Goal: Transaction & Acquisition: Subscribe to service/newsletter

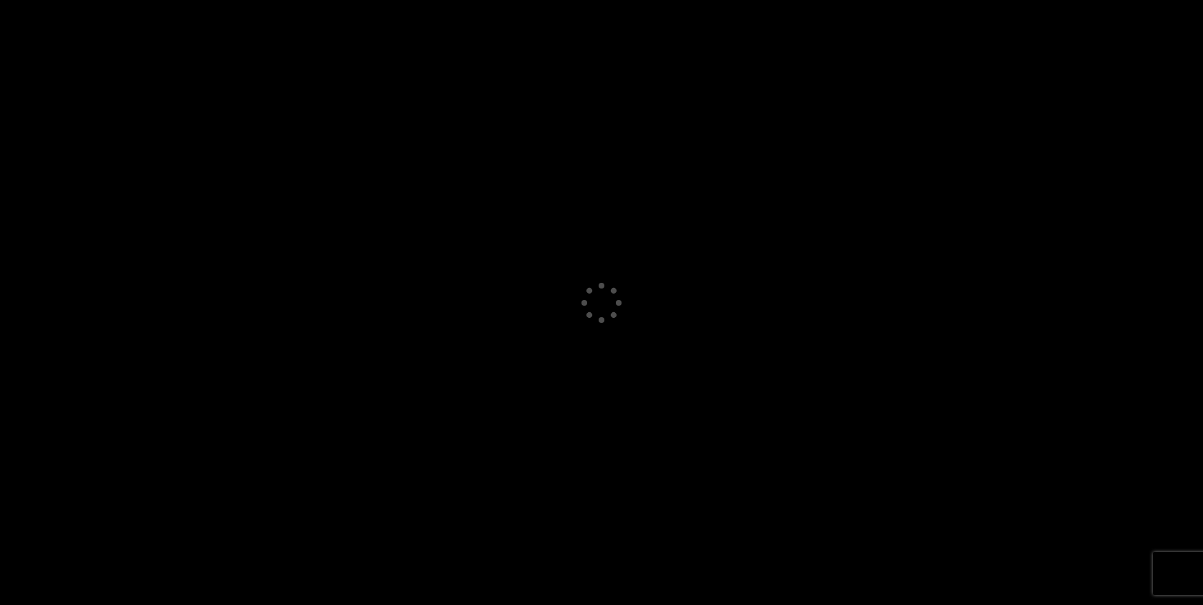
select select "GB"
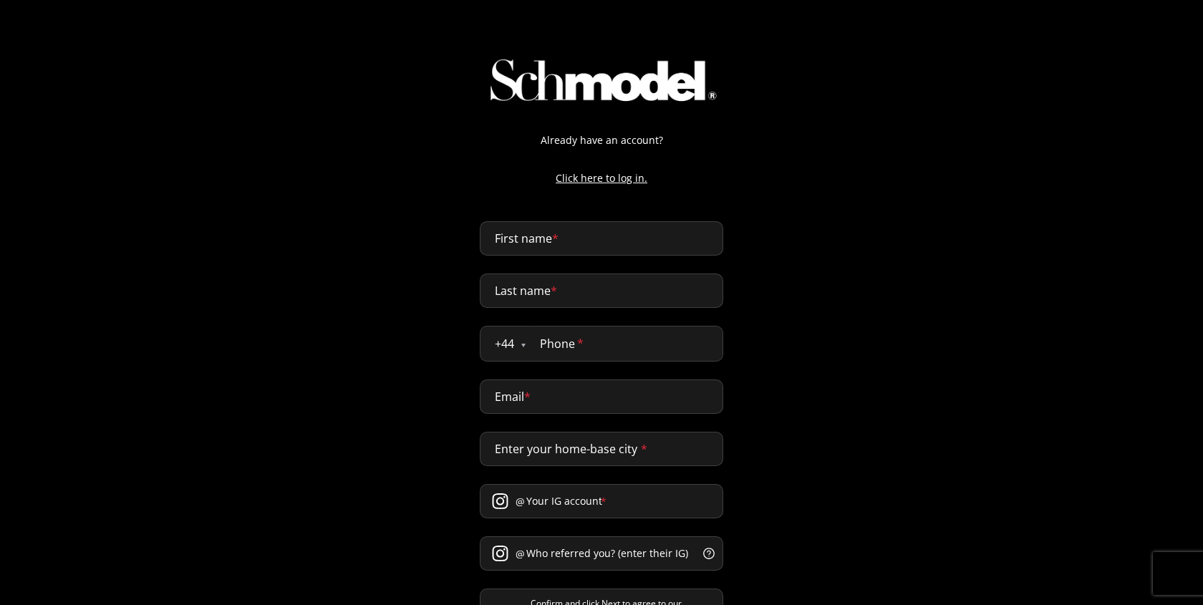
click at [548, 241] on input "First name *" at bounding box center [601, 238] width 243 height 34
type input "[PERSON_NAME]"
type input "naji"
type input "0611432170"
type input "[PERSON_NAME][EMAIL_ADDRESS][DOMAIN_NAME]"
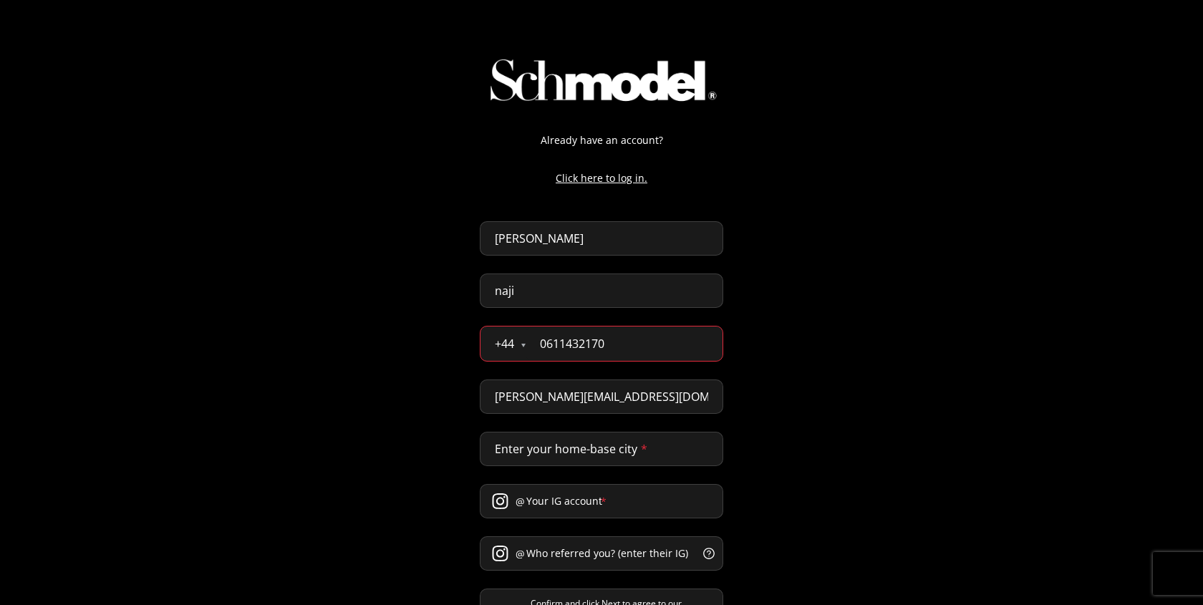
click at [552, 242] on input "[PERSON_NAME]" at bounding box center [601, 238] width 243 height 34
click at [556, 226] on input "[PERSON_NAME]" at bounding box center [601, 238] width 243 height 34
paste input "[PERSON_NAME]"
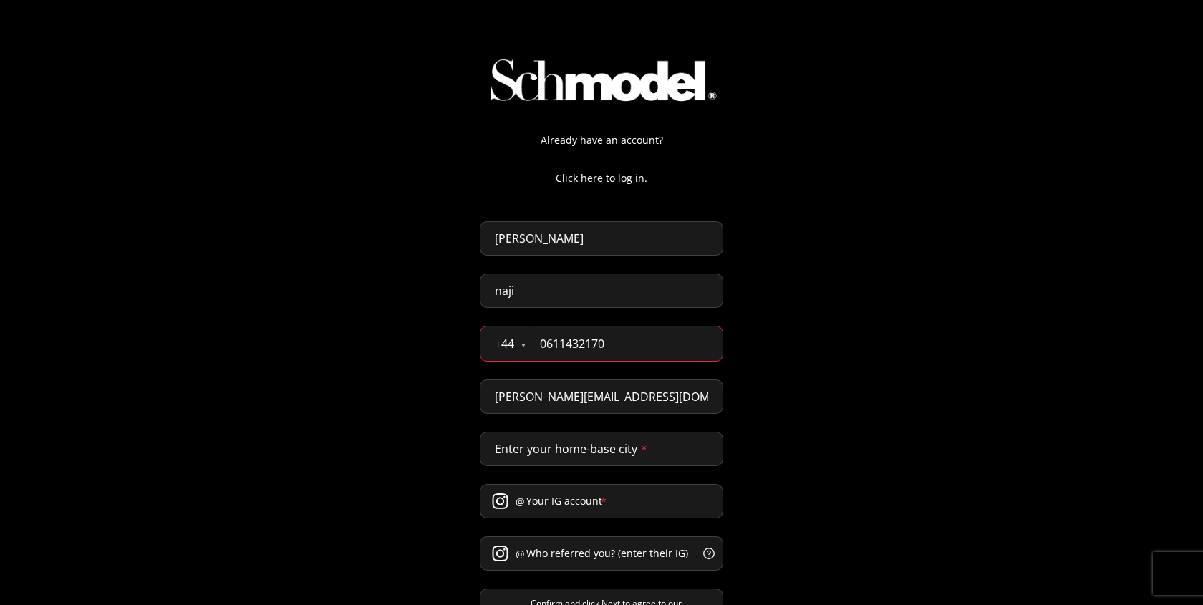
click at [576, 235] on input "[PERSON_NAME]" at bounding box center [601, 238] width 243 height 34
type input "[PERSON_NAME]"
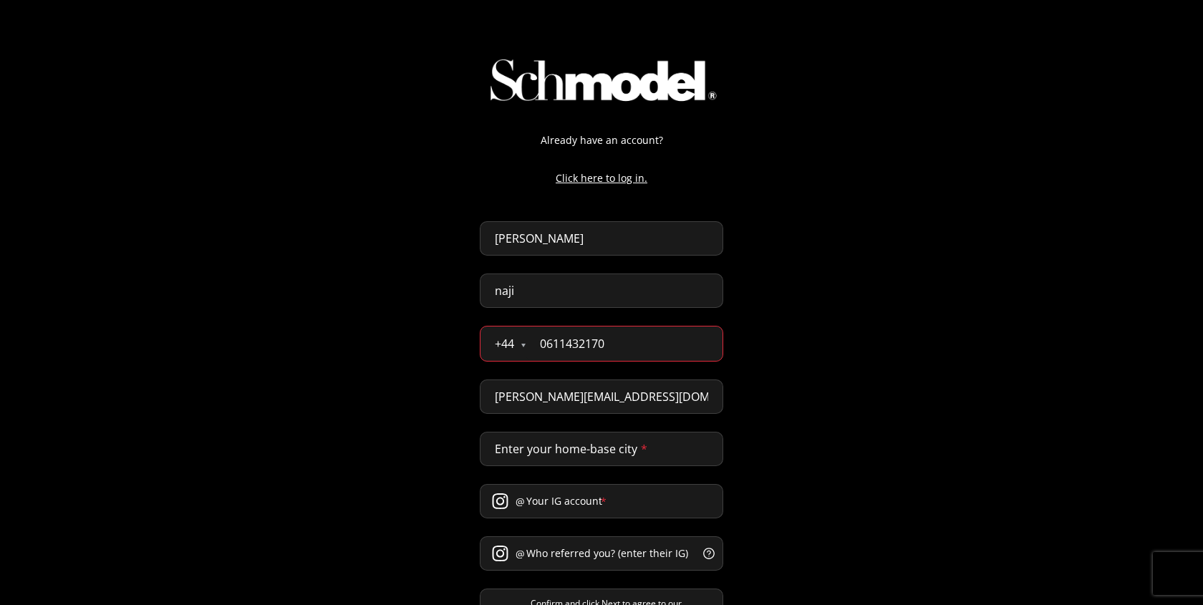
click at [767, 254] on div "Already have an account? Click here to log in. [PERSON_NAME] + 44 [GEOGRAPHIC_D…" at bounding box center [601, 369] width 1203 height 738
click at [677, 291] on input "naji" at bounding box center [601, 291] width 243 height 34
paste input "[PERSON_NAME]"
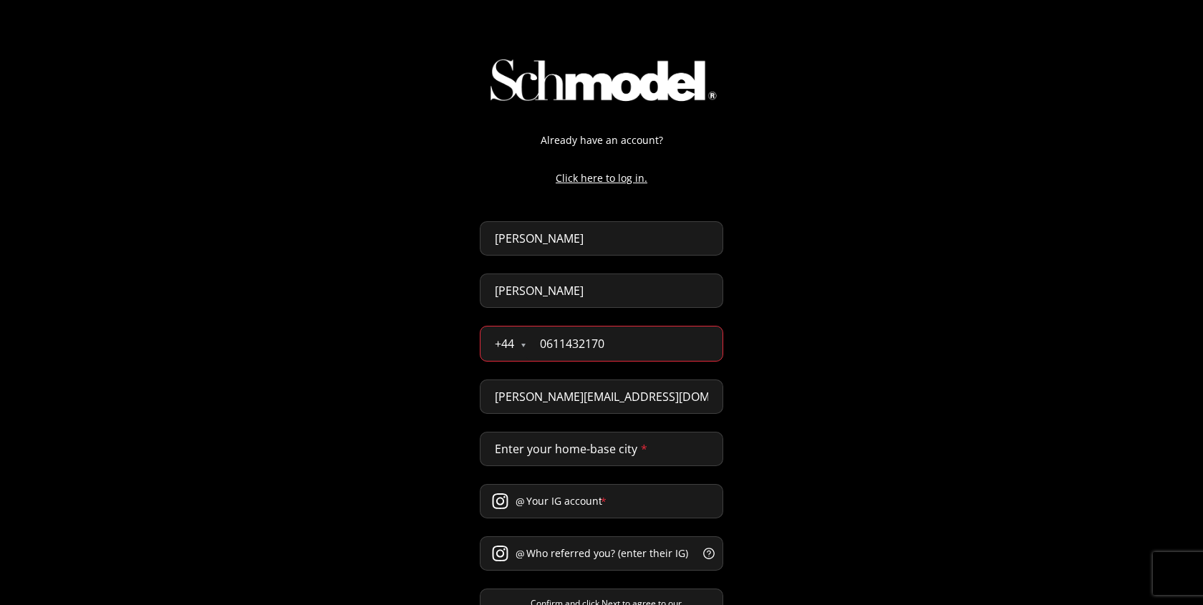
type input "[PERSON_NAME]"
click at [714, 359] on input "0611432170" at bounding box center [624, 344] width 197 height 34
click at [708, 353] on input "0611432170" at bounding box center [624, 344] width 197 height 34
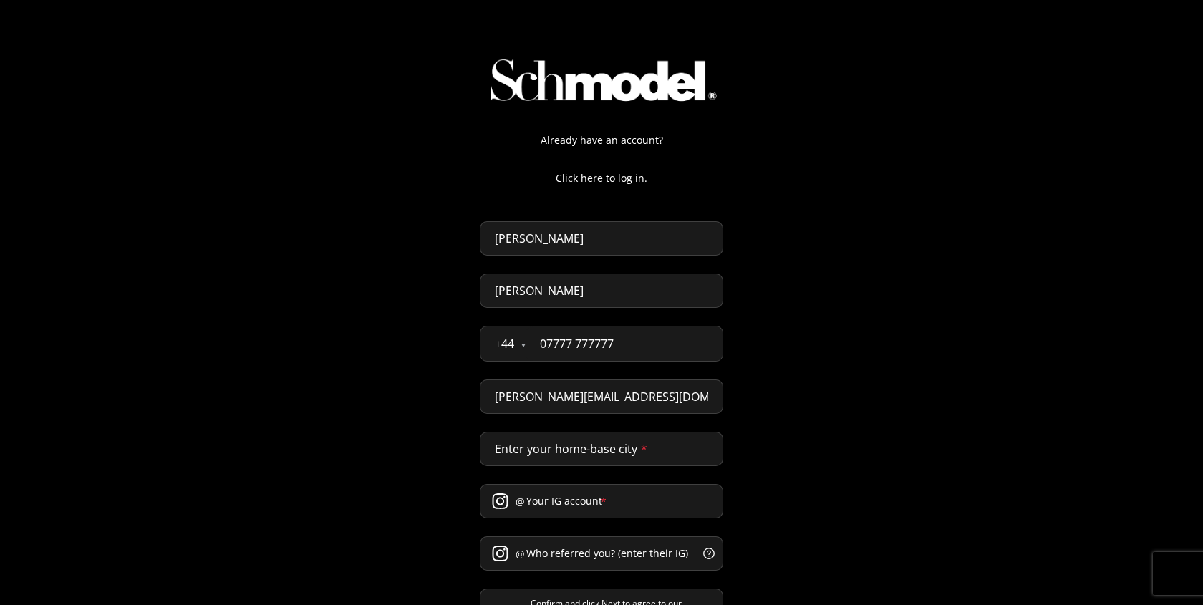
type input "07777 777777"
click at [639, 400] on input "[PERSON_NAME][EMAIL_ADDRESS][DOMAIN_NAME]" at bounding box center [601, 397] width 243 height 34
click at [537, 395] on input "[PERSON_NAME][EMAIL_ADDRESS][DOMAIN_NAME]" at bounding box center [601, 397] width 243 height 34
click at [587, 395] on input "[PERSON_NAME][EMAIL_ADDRESS][DOMAIN_NAME]" at bounding box center [601, 397] width 243 height 34
click at [525, 241] on input "[PERSON_NAME]" at bounding box center [601, 238] width 243 height 34
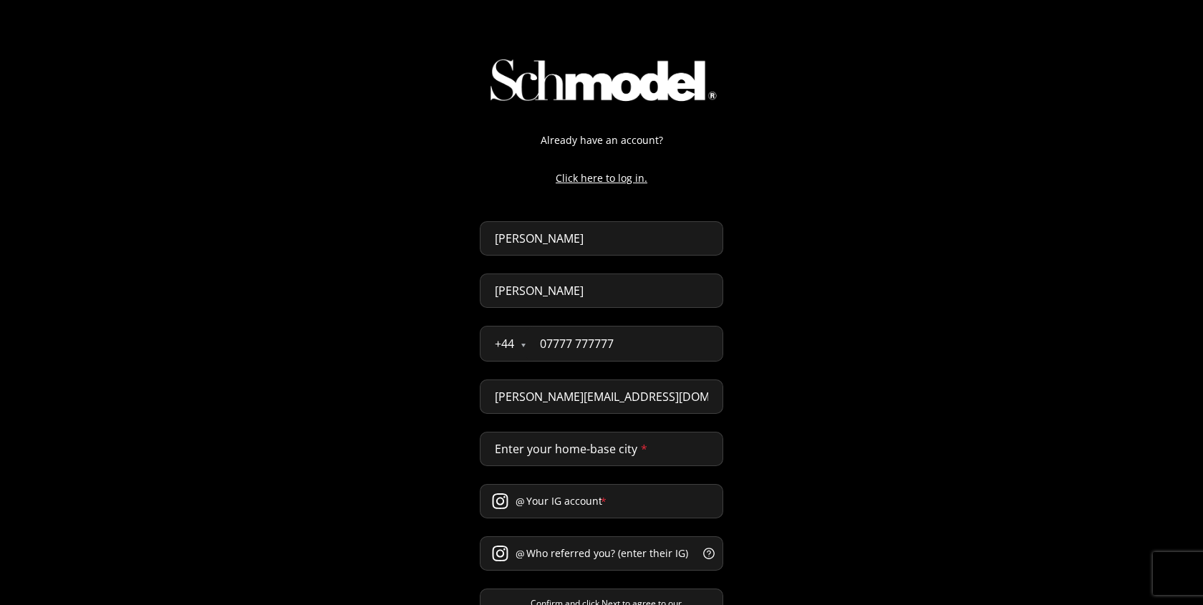
click at [525, 241] on input "[PERSON_NAME]" at bounding box center [601, 238] width 243 height 34
click at [574, 395] on input "[PERSON_NAME][EMAIL_ADDRESS][DOMAIN_NAME]" at bounding box center [601, 397] width 243 height 34
paste input "[GEOGRAPHIC_DATA]"
click at [766, 362] on div "Already have an account? Click here to log in. [PERSON_NAME][GEOGRAPHIC_DATA] +…" at bounding box center [601, 359] width 1203 height 719
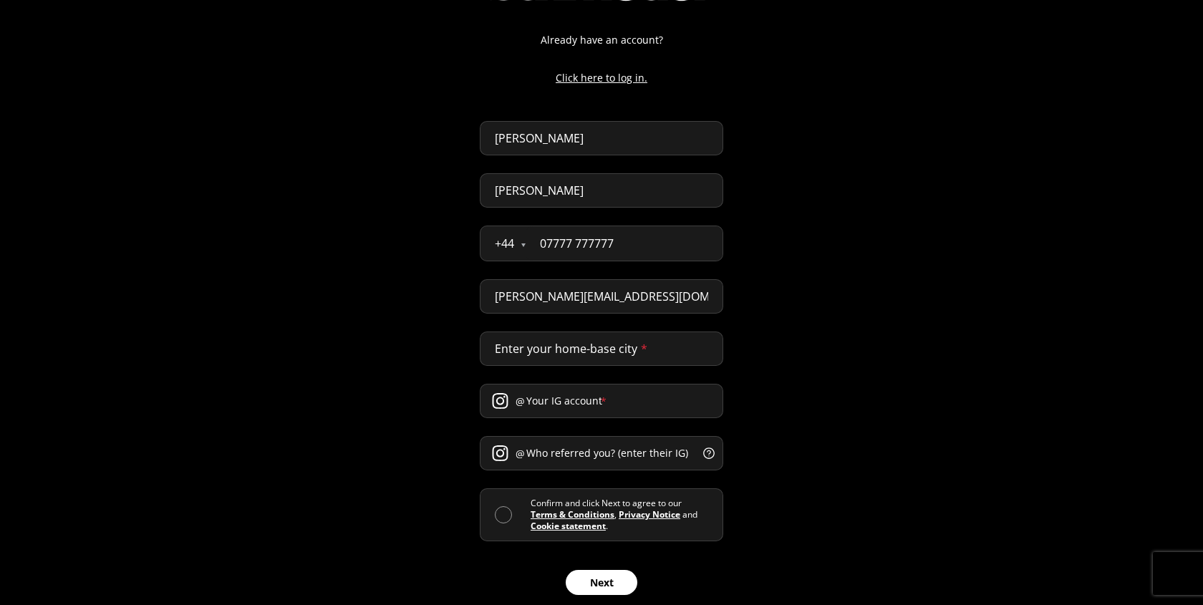
scroll to position [114, 0]
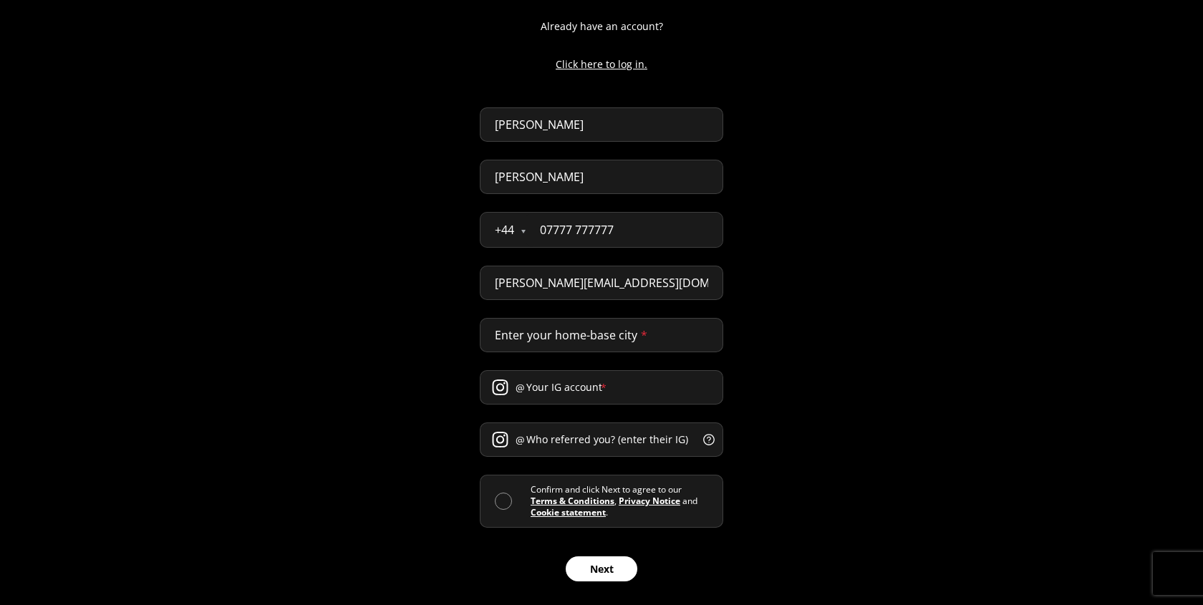
click at [548, 277] on input "[PERSON_NAME][EMAIL_ADDRESS][DOMAIN_NAME]" at bounding box center [601, 283] width 243 height 34
type input "[PERSON_NAME][EMAIL_ADDRESS][DOMAIN_NAME]"
click at [769, 326] on div "Already have an account? Click here to log in. [PERSON_NAME][GEOGRAPHIC_DATA] +…" at bounding box center [601, 245] width 1203 height 719
click at [651, 327] on input "Enter your home-base city *" at bounding box center [601, 335] width 243 height 34
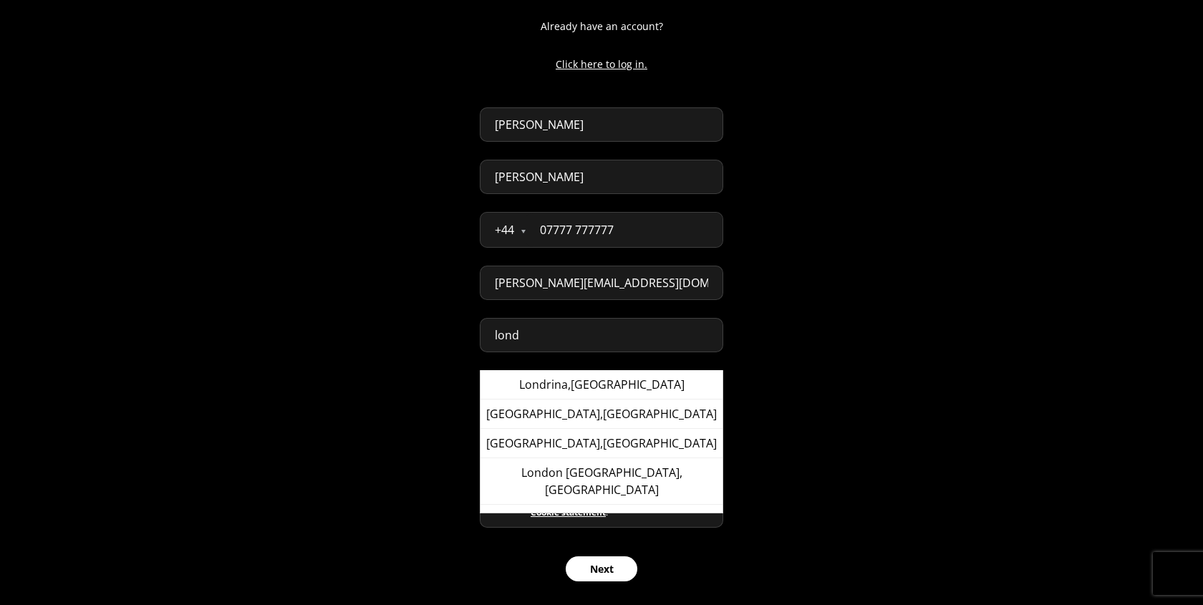
type input "[GEOGRAPHIC_DATA], [GEOGRAPHIC_DATA]"
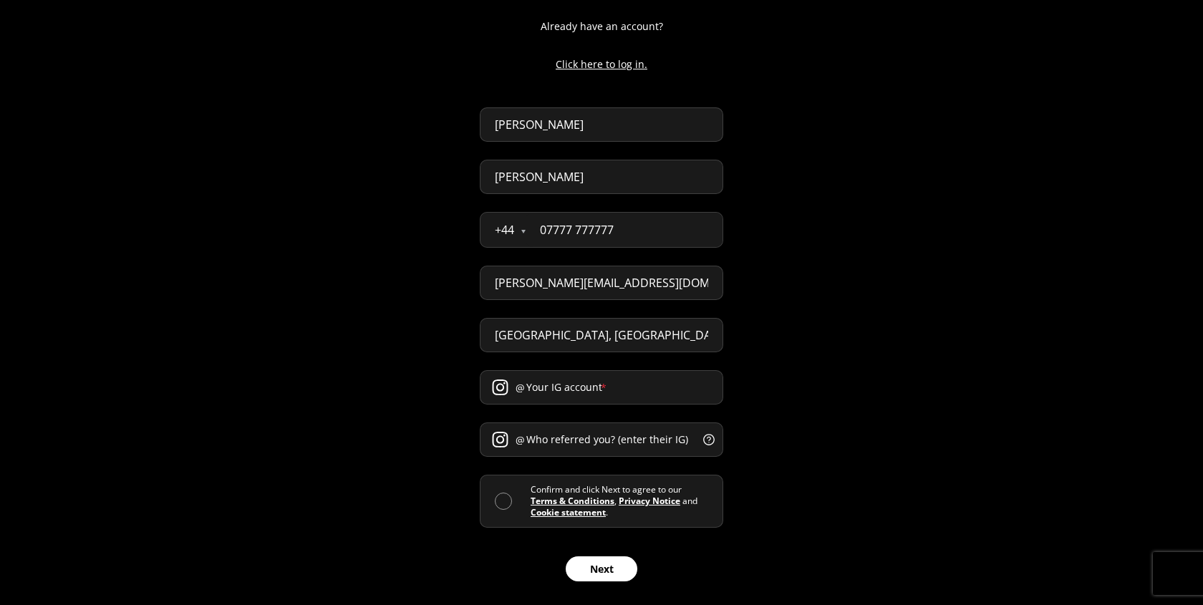
click at [571, 390] on input "Your IG account *" at bounding box center [601, 387] width 243 height 34
paste input "[PERSON_NAME]"
type input "[PERSON_NAME]"
click at [534, 449] on input "Who referred you? (enter their IG) *" at bounding box center [601, 440] width 243 height 34
click at [551, 397] on input "[PERSON_NAME]" at bounding box center [601, 387] width 243 height 34
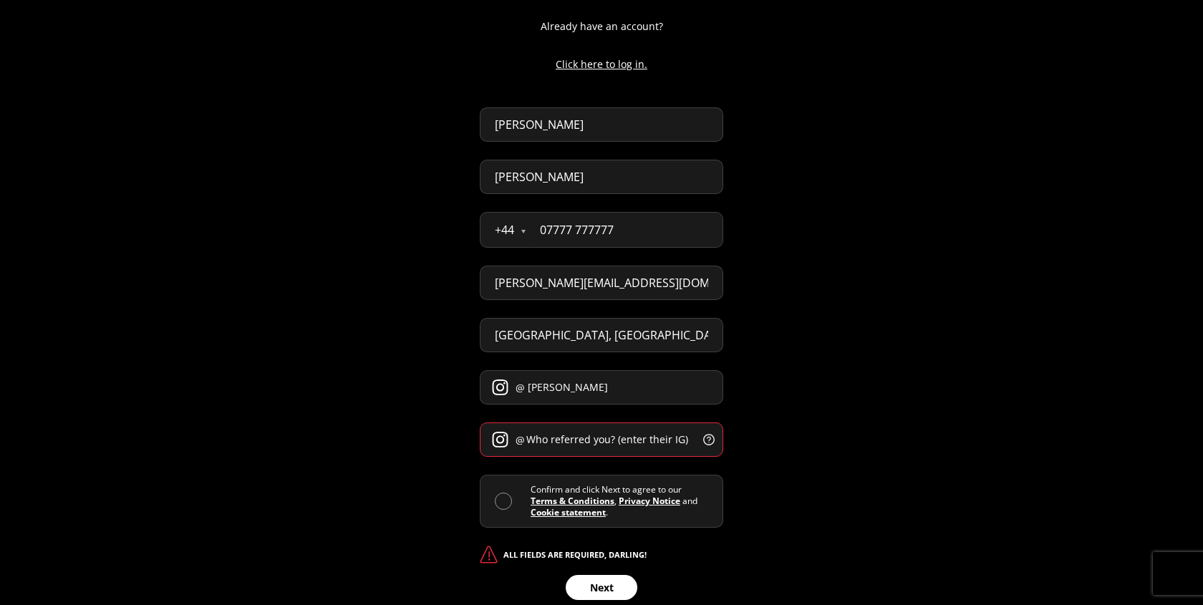
click at [551, 397] on input "[PERSON_NAME]" at bounding box center [601, 387] width 243 height 34
paste input "[PERSON_NAME].schmodel"
type input "[PERSON_NAME].schmodel"
click at [535, 455] on input "Who referred you? (enter their IG) *" at bounding box center [601, 440] width 243 height 34
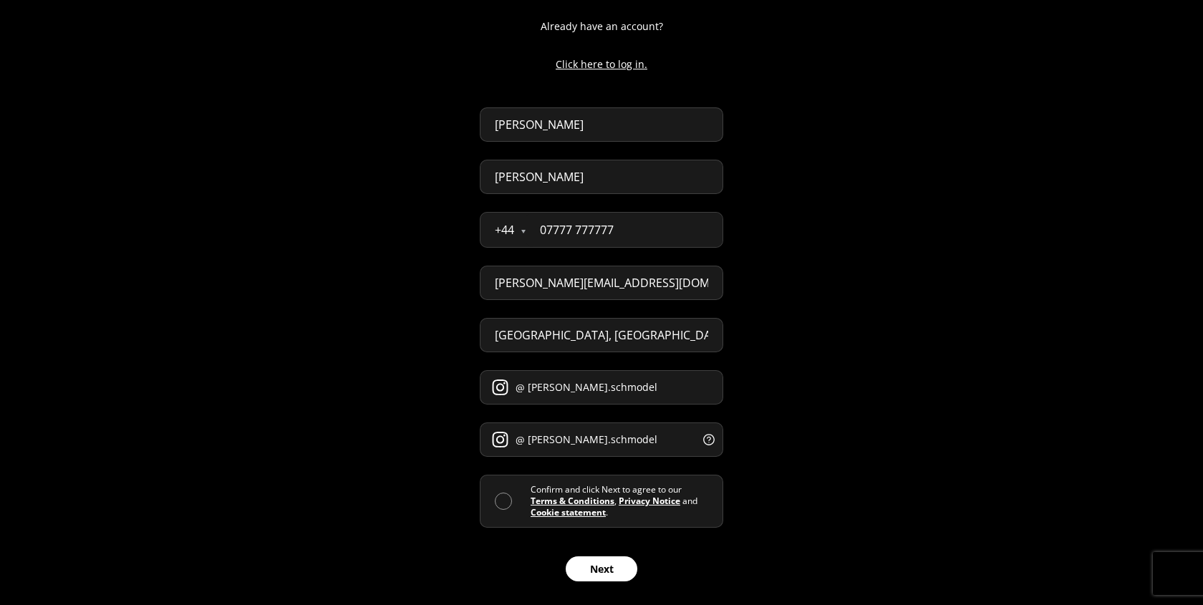
type input "[PERSON_NAME].schmodel"
click at [498, 496] on span at bounding box center [503, 501] width 17 height 17
click at [531, 501] on input "checkbox" at bounding box center [531, 501] width 0 height 0
click at [602, 564] on button "Next" at bounding box center [602, 568] width 72 height 25
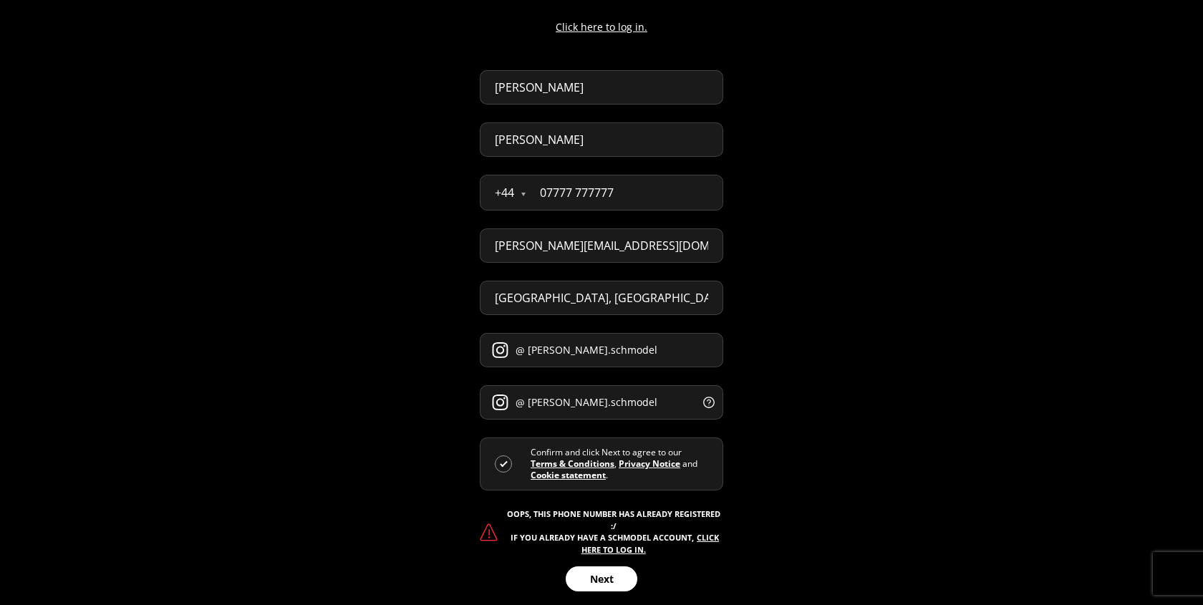
scroll to position [161, 0]
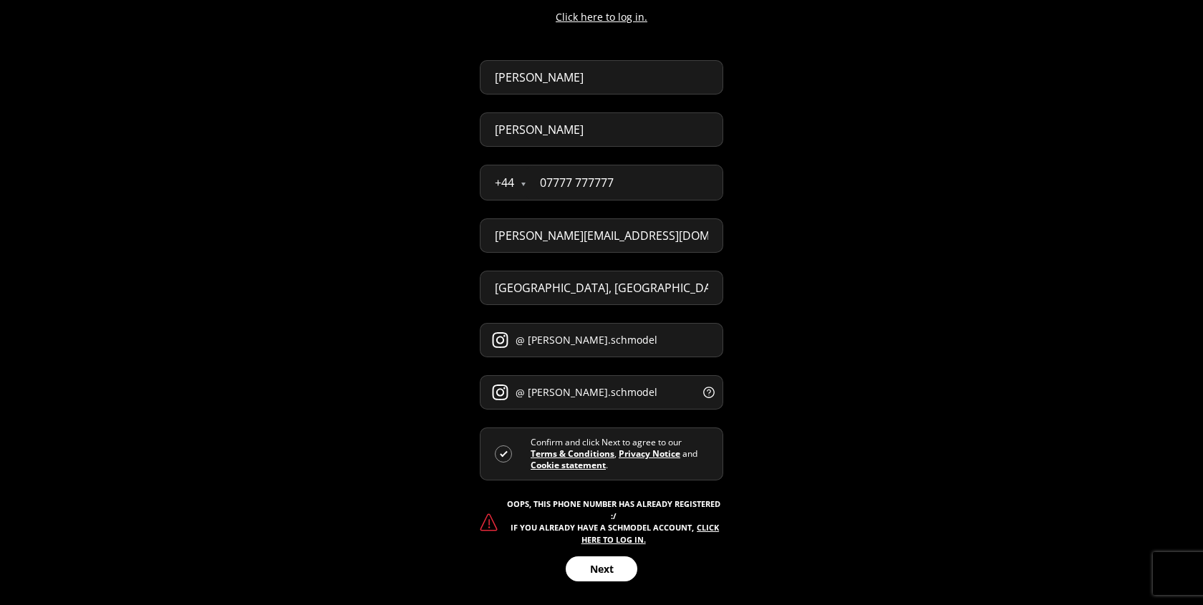
click at [621, 179] on input "07777 777777" at bounding box center [624, 182] width 197 height 34
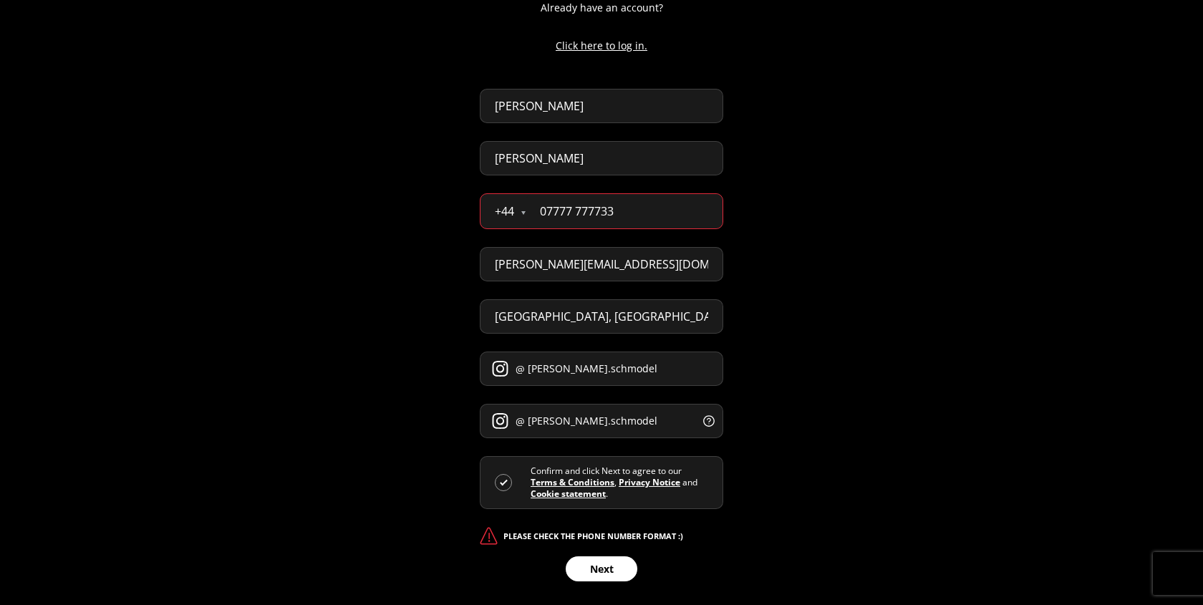
scroll to position [114, 0]
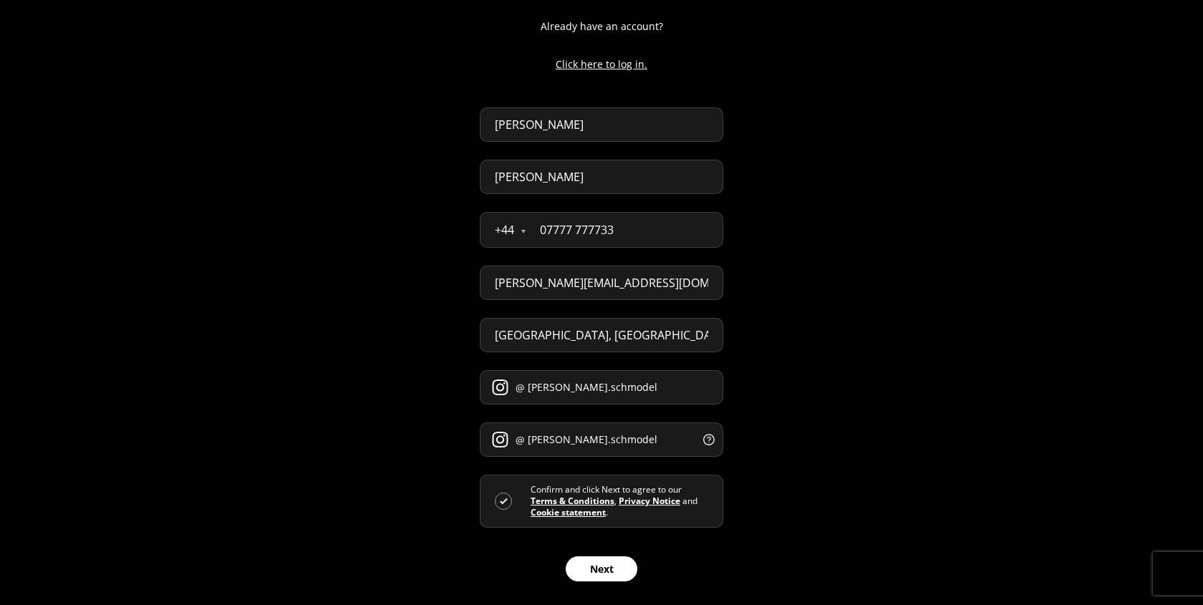
type input "07777 777733"
click at [771, 334] on div "Already have an account? Click here to log in. [PERSON_NAME][GEOGRAPHIC_DATA] +…" at bounding box center [601, 245] width 1203 height 719
click at [602, 573] on button "Next" at bounding box center [602, 568] width 72 height 25
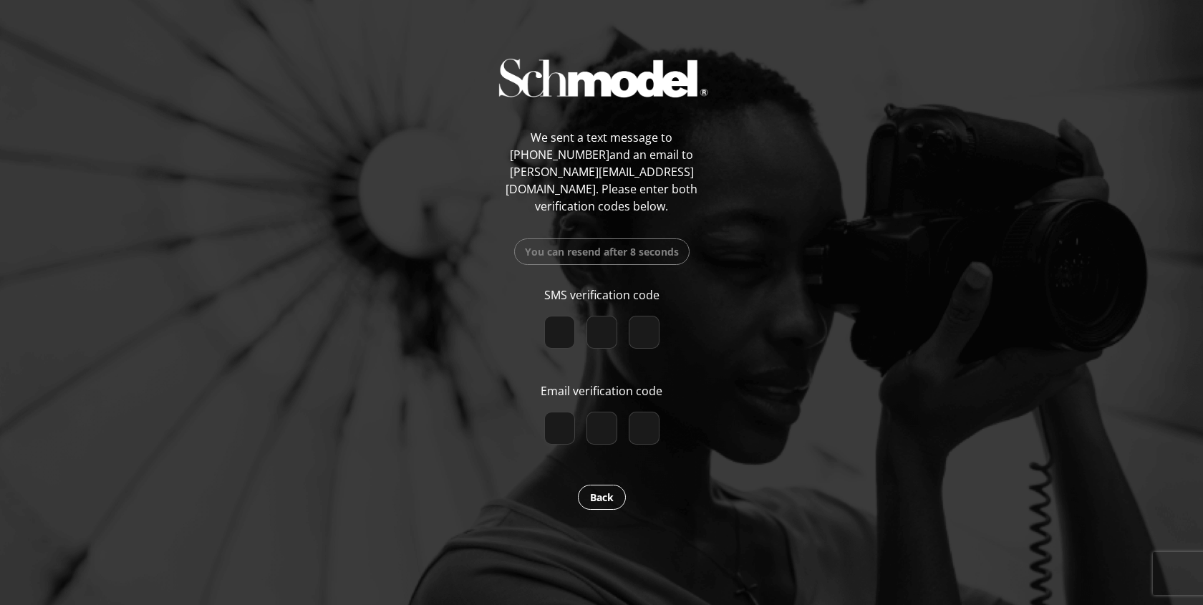
paste input "7"
type input "7"
type input "3"
type input "2"
checkbox input "true"
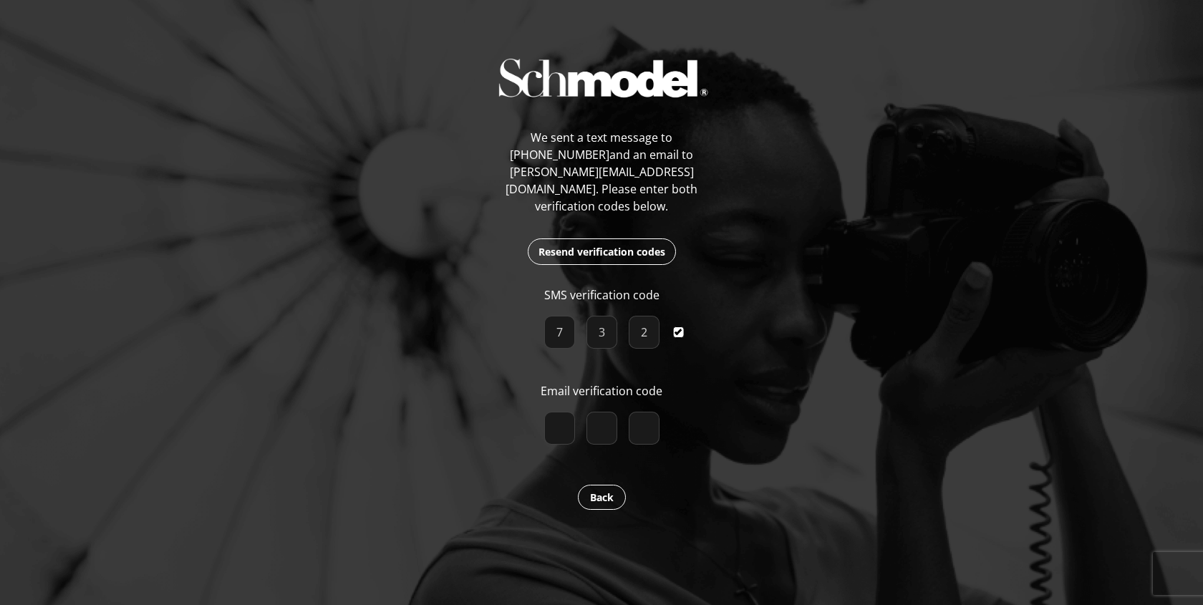
click at [559, 419] on input "number" at bounding box center [559, 428] width 31 height 33
paste input "2"
type input "2"
type input "8"
type input "6"
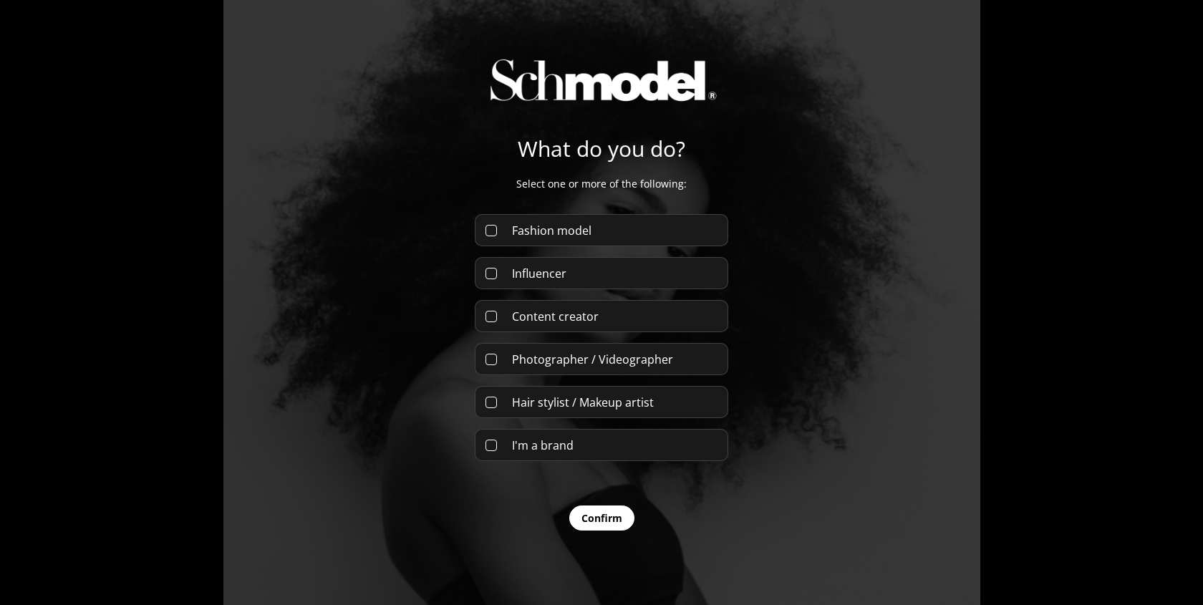
click at [559, 238] on span "Fashion model" at bounding box center [551, 231] width 79 height 16
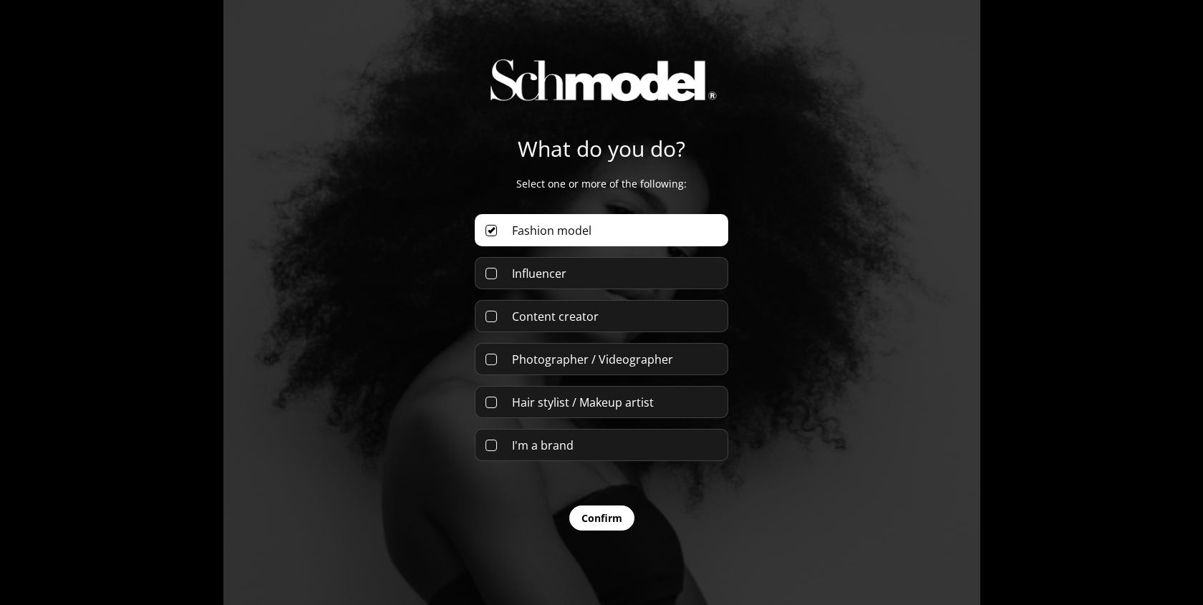
click at [558, 266] on span "Influencer" at bounding box center [539, 274] width 54 height 16
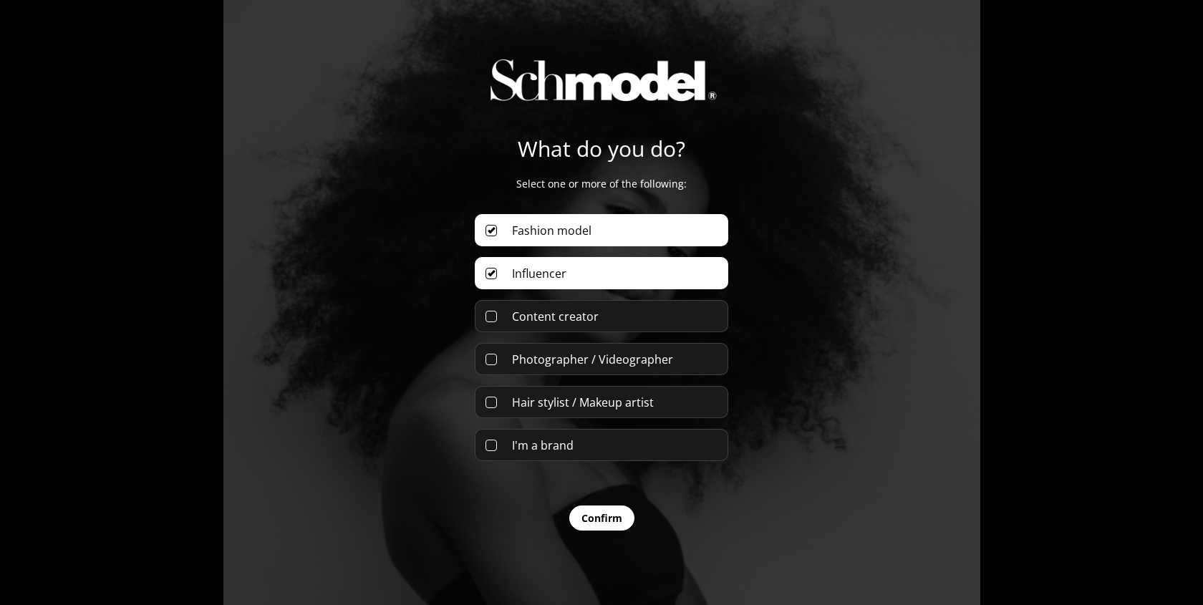
click at [590, 524] on button "Confirm" at bounding box center [601, 518] width 65 height 25
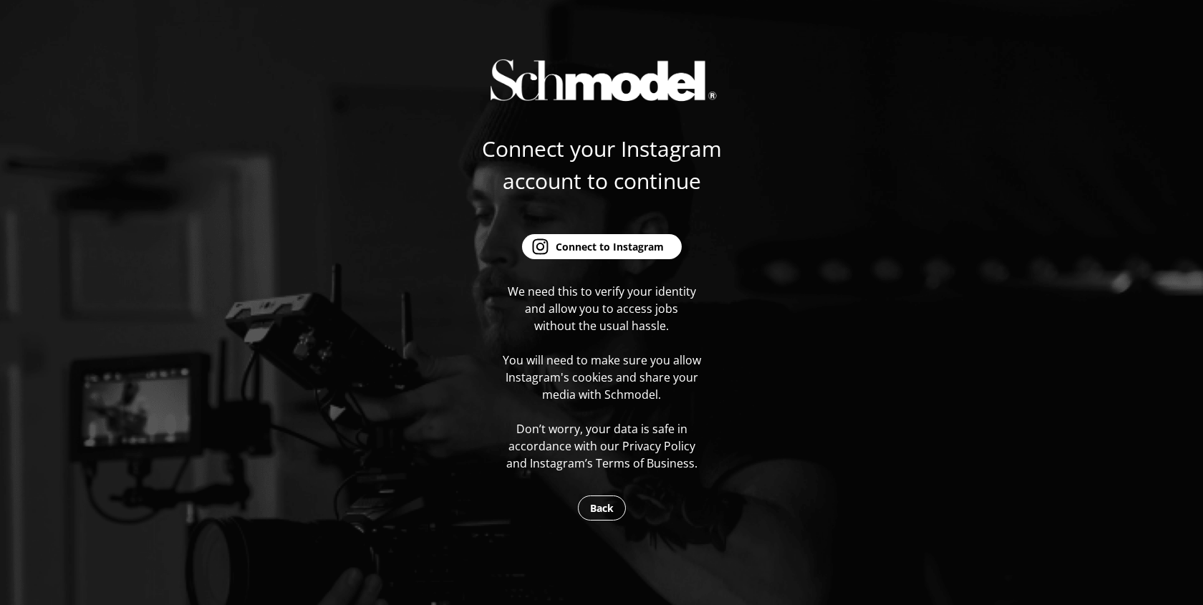
click at [596, 246] on div "Connect to Instagram" at bounding box center [610, 246] width 108 height 15
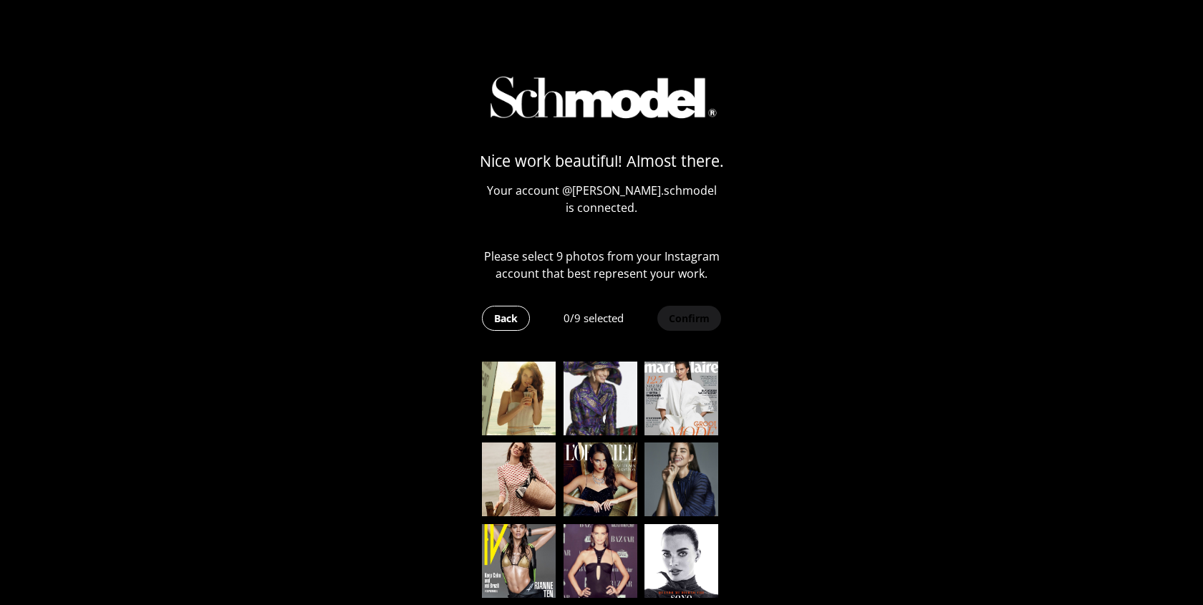
click at [524, 403] on img at bounding box center [519, 399] width 74 height 74
click at [595, 403] on img at bounding box center [601, 399] width 74 height 74
click at [695, 403] on img at bounding box center [682, 399] width 74 height 74
click at [690, 476] on img at bounding box center [682, 480] width 74 height 74
click at [596, 478] on img at bounding box center [601, 480] width 74 height 74
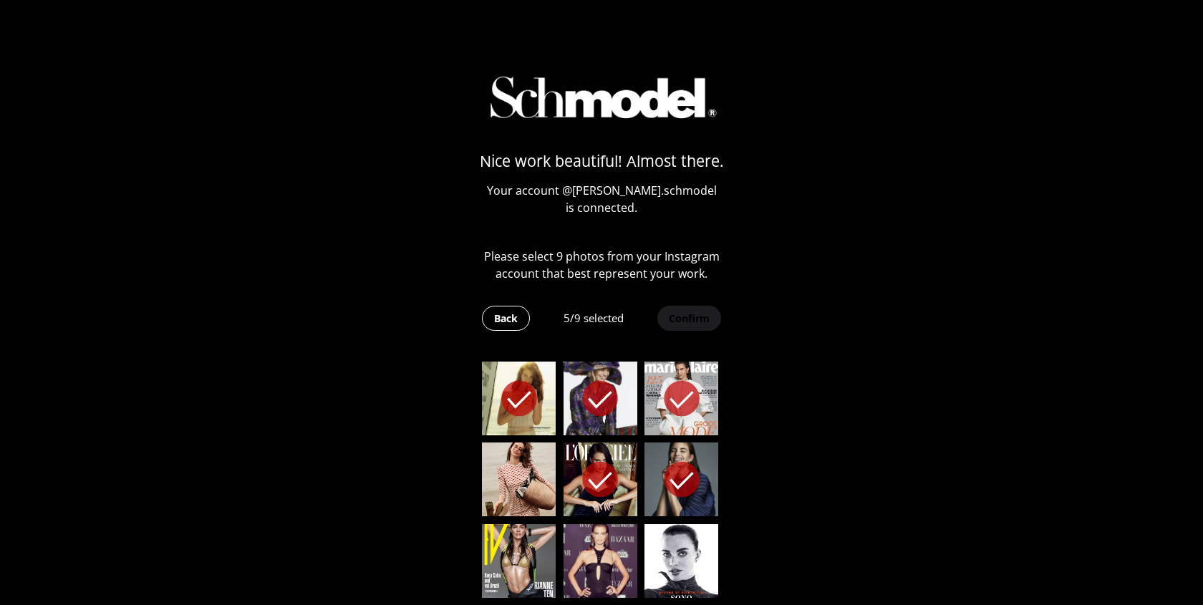
click at [522, 478] on img at bounding box center [519, 480] width 74 height 74
click at [526, 563] on img at bounding box center [519, 561] width 74 height 74
click at [589, 557] on img at bounding box center [601, 561] width 74 height 74
click at [650, 554] on img at bounding box center [682, 561] width 74 height 74
click at [656, 301] on div "Nice work beautiful! Almost there. Your account @ francesca.schmodel is connect…" at bounding box center [602, 325] width 254 height 617
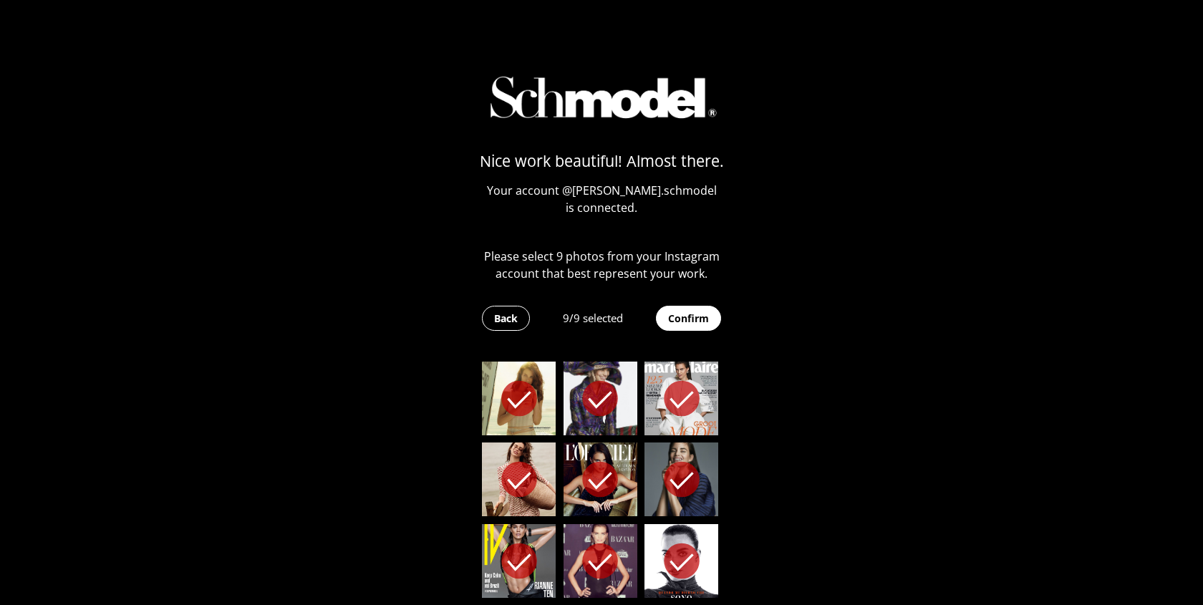
click at [667, 314] on button "Confirm" at bounding box center [688, 318] width 65 height 25
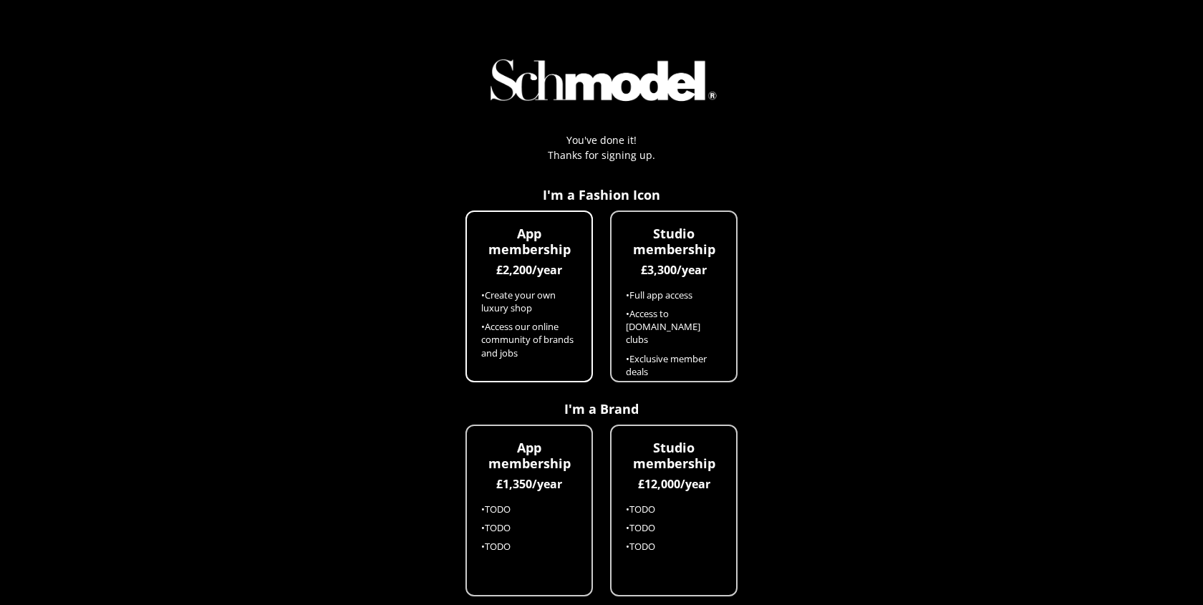
scroll to position [105, 0]
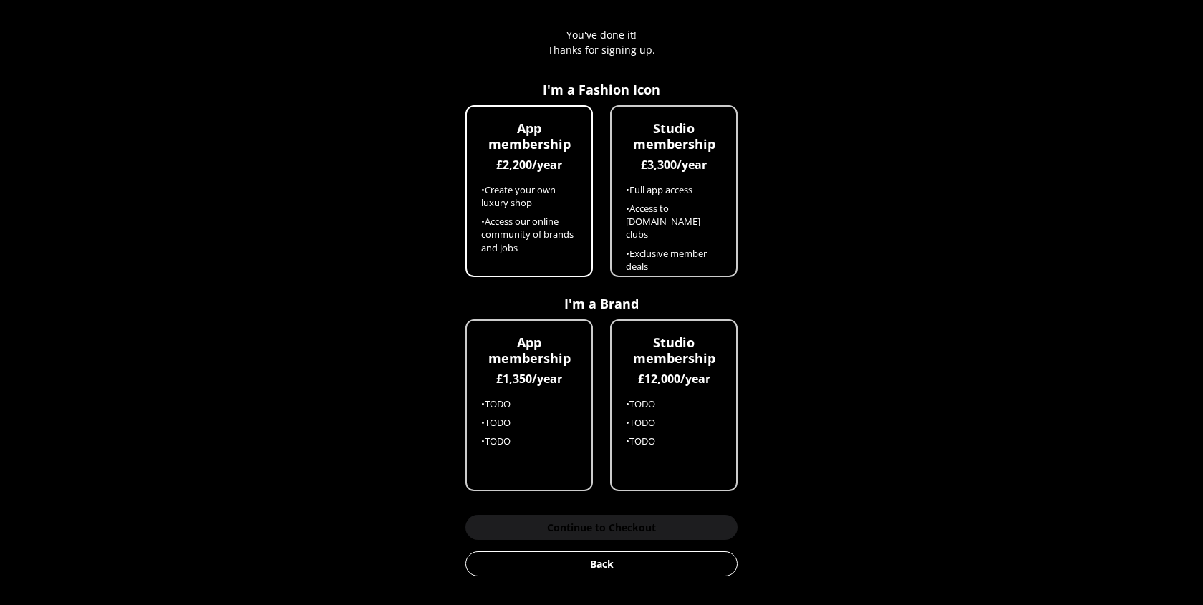
click at [552, 202] on li "• Create your own luxury shop" at bounding box center [529, 196] width 96 height 26
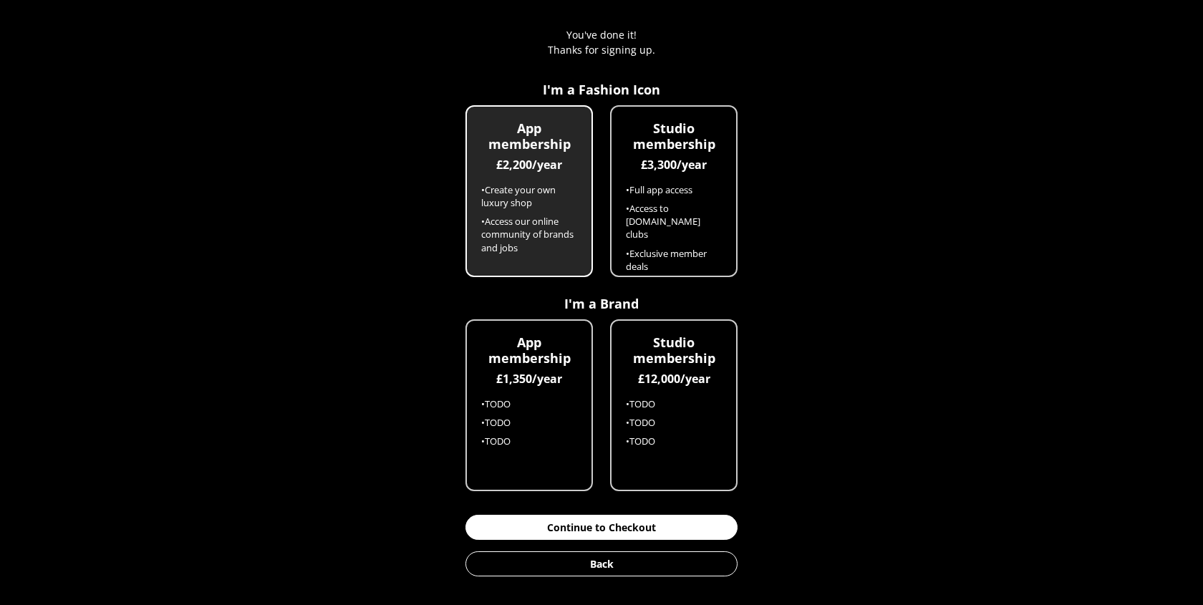
click at [589, 528] on button "Continue to Checkout" at bounding box center [601, 527] width 272 height 25
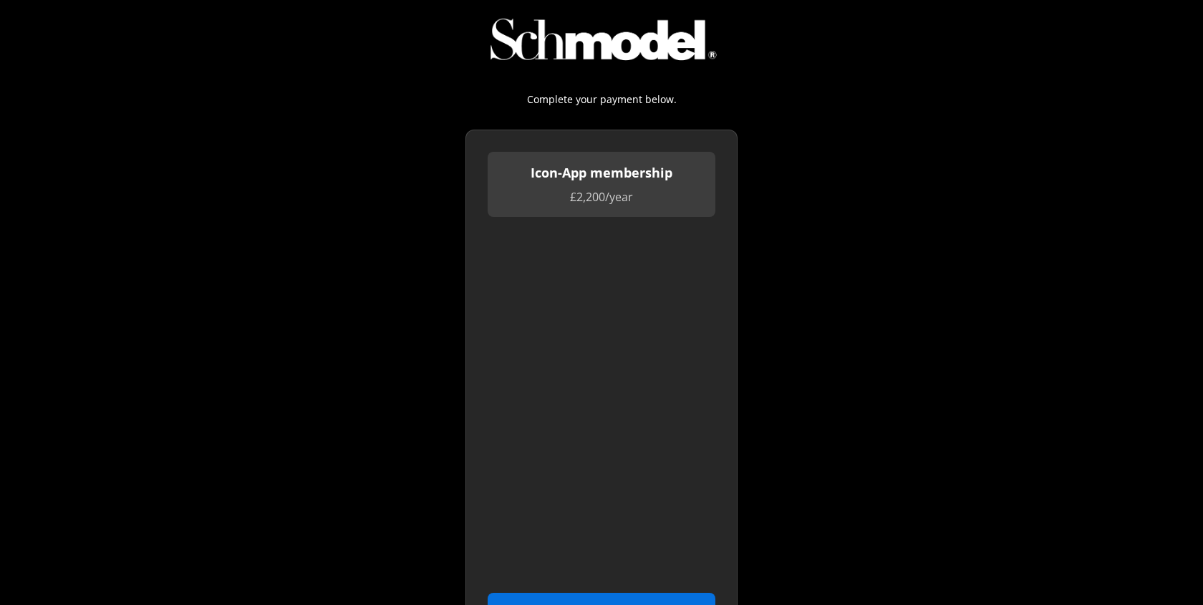
scroll to position [186, 0]
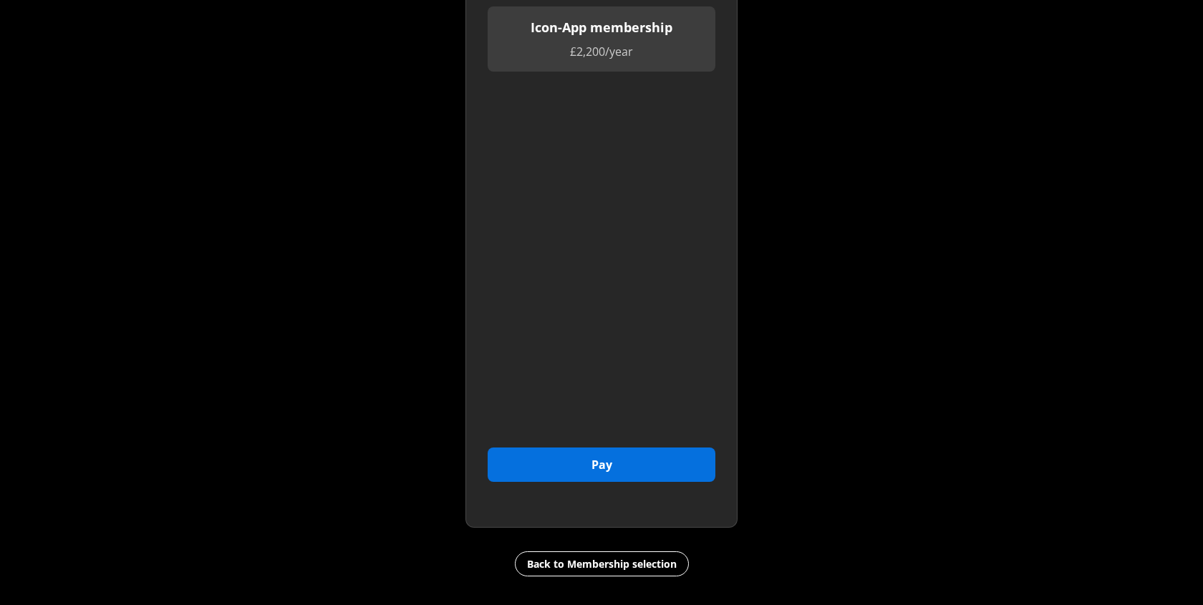
click at [577, 454] on button "Pay" at bounding box center [602, 465] width 228 height 34
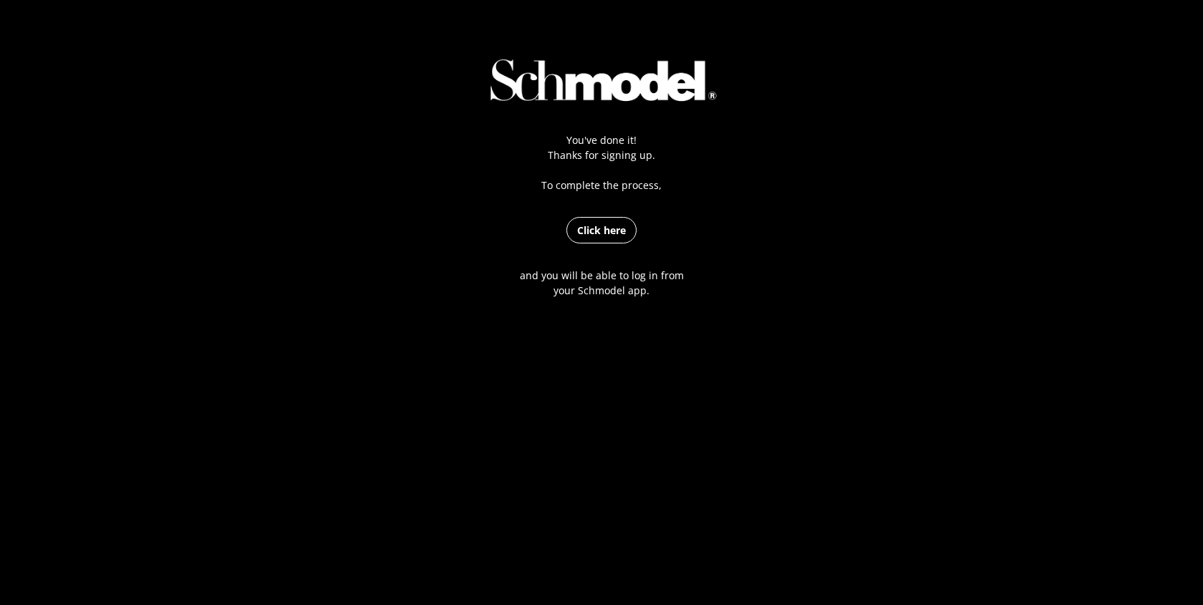
click at [614, 233] on link "Click here" at bounding box center [601, 230] width 70 height 26
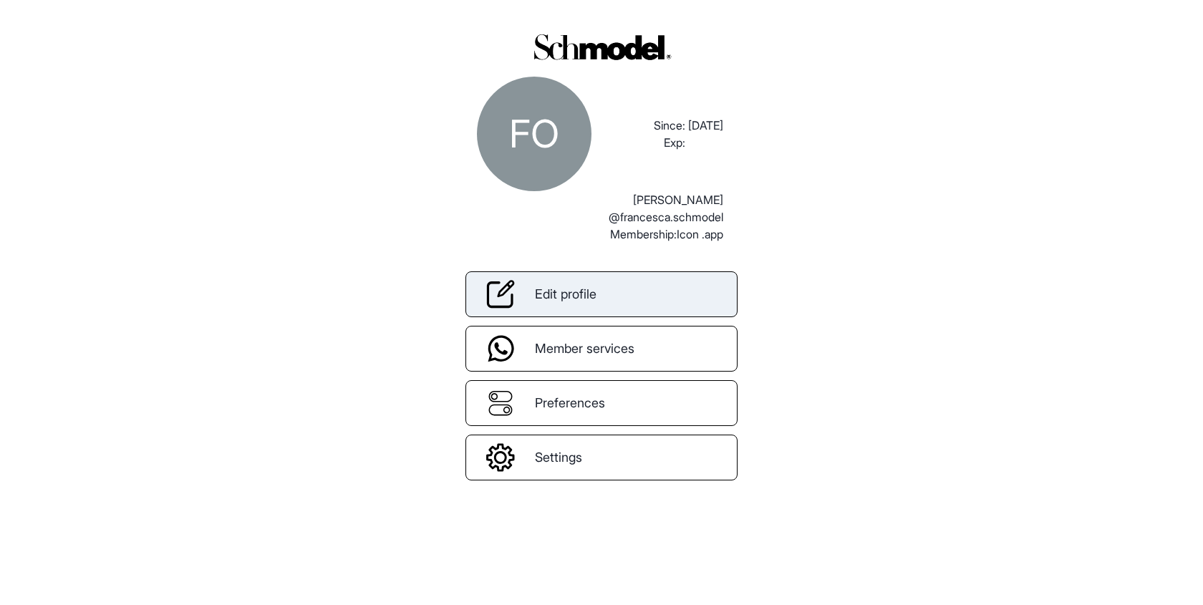
click at [576, 289] on span "Edit profile" at bounding box center [566, 293] width 62 height 19
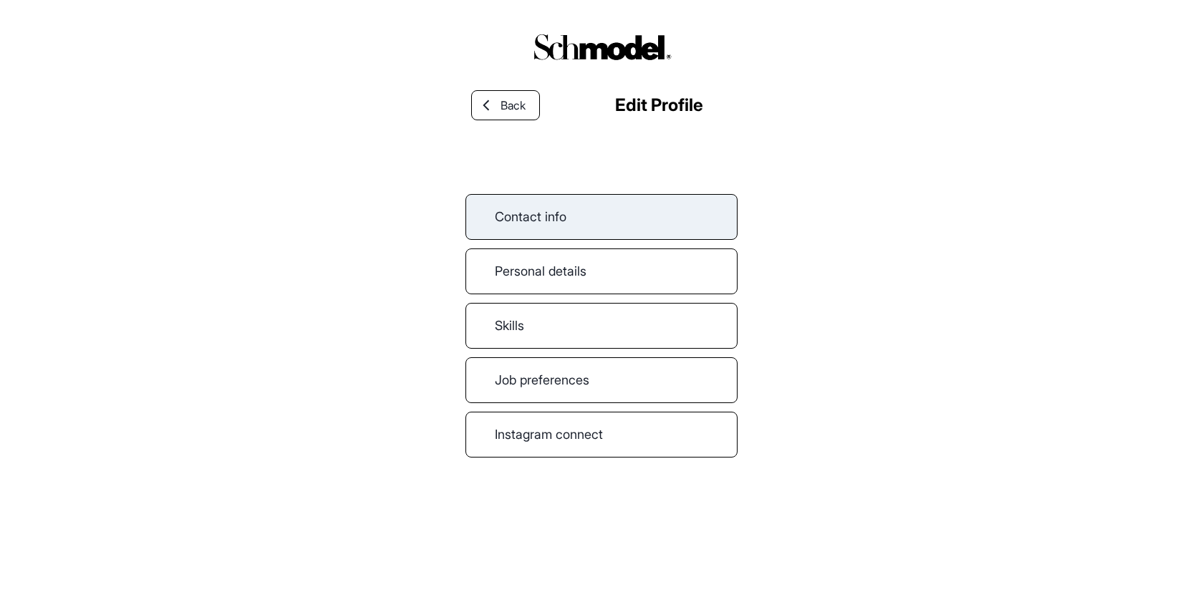
click at [494, 209] on link "Contact info" at bounding box center [601, 217] width 272 height 46
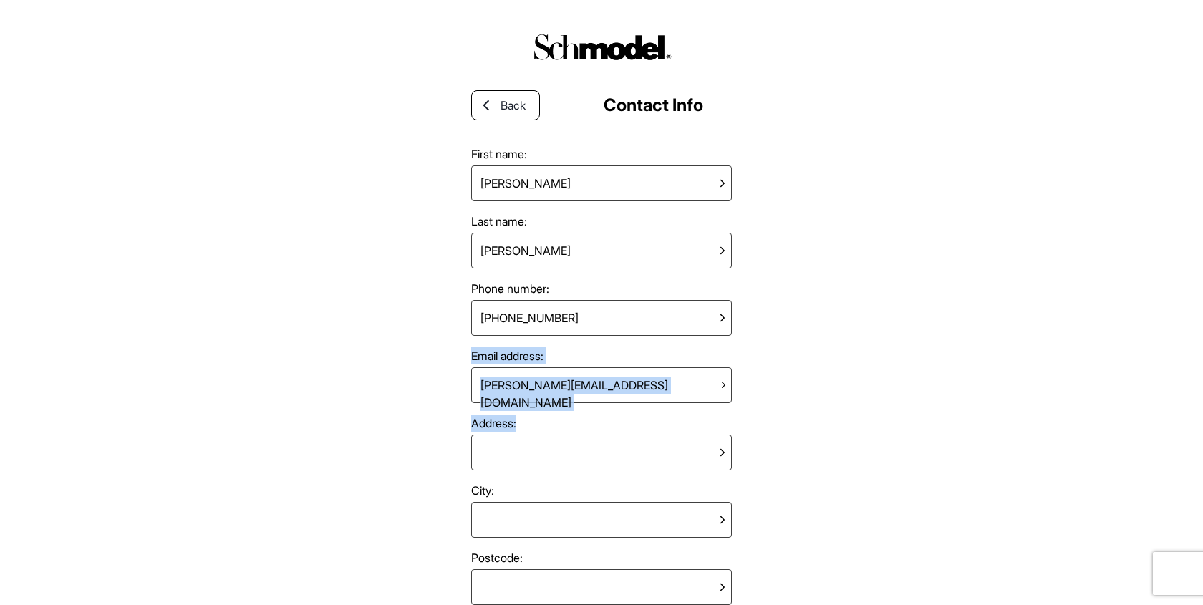
drag, startPoint x: 422, startPoint y: 349, endPoint x: 762, endPoint y: 405, distance: 344.7
click at [762, 405] on div "Back Contact Info First name: [PERSON_NAME] Last name: [PERSON_NAME] Phone numb…" at bounding box center [601, 302] width 1203 height 605
copy div "[PERSON_NAME][EMAIL_ADDRESS][DOMAIN_NAME]"
drag, startPoint x: 783, startPoint y: 390, endPoint x: 1048, endPoint y: 254, distance: 298.5
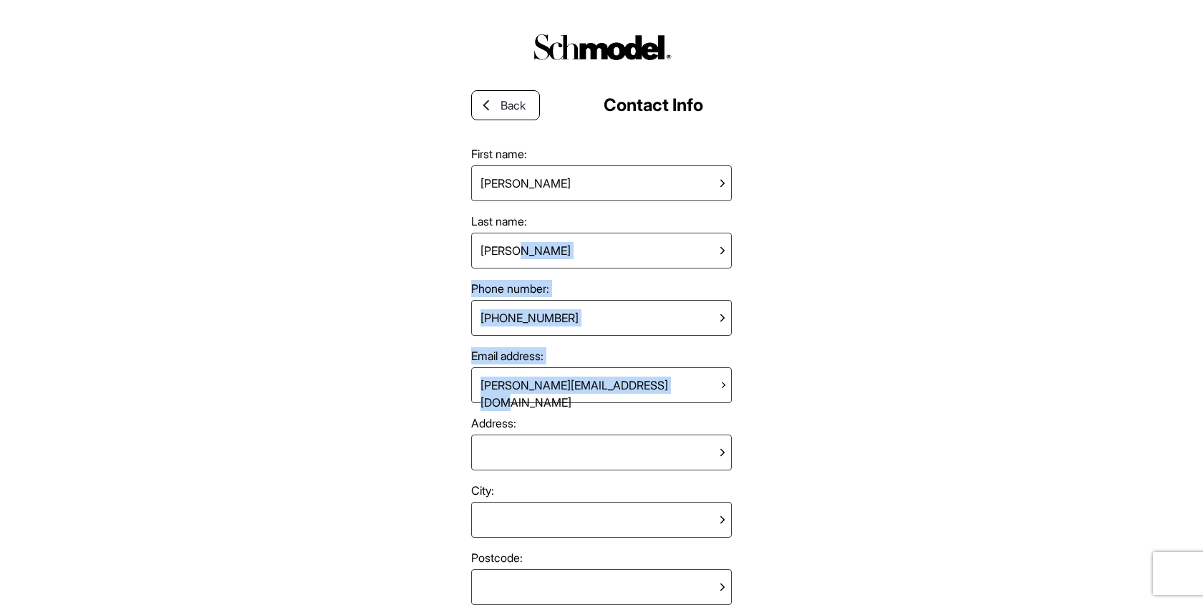
click at [1048, 254] on div "Back Contact Info First name: [PERSON_NAME] Last name: [PERSON_NAME] Phone numb…" at bounding box center [601, 302] width 1203 height 605
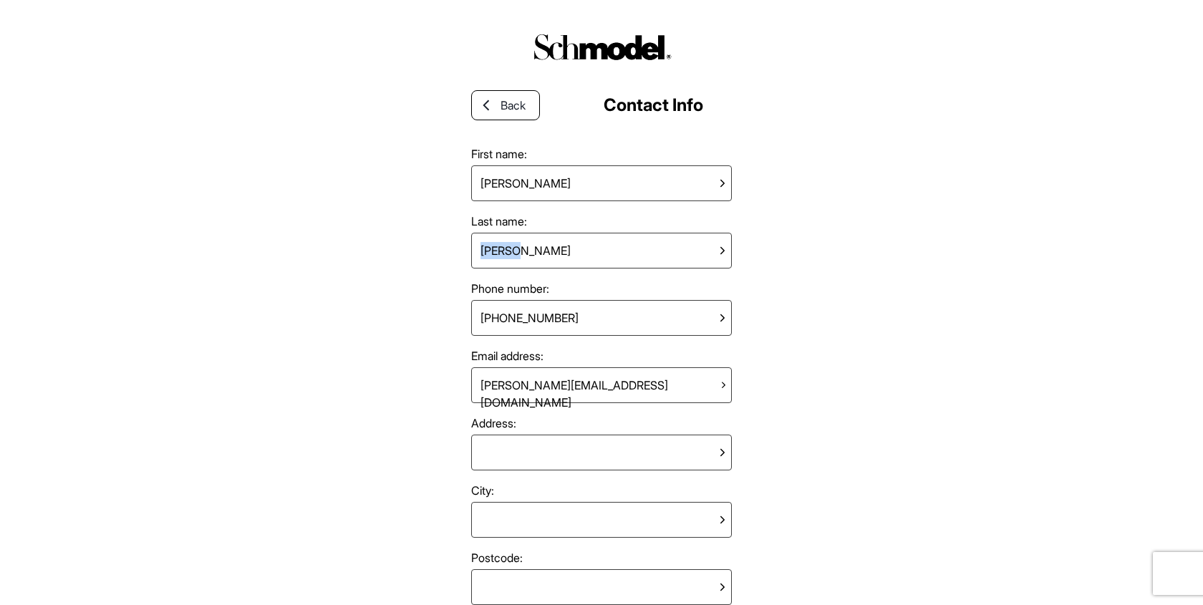
drag, startPoint x: 670, startPoint y: 252, endPoint x: 348, endPoint y: 262, distance: 321.7
click at [348, 262] on div "Back Contact Info First name: Francesca Last name: Osborn Phone number: +447777…" at bounding box center [601, 302] width 1203 height 605
copy div "[PERSON_NAME]"
